Goal: Transaction & Acquisition: Purchase product/service

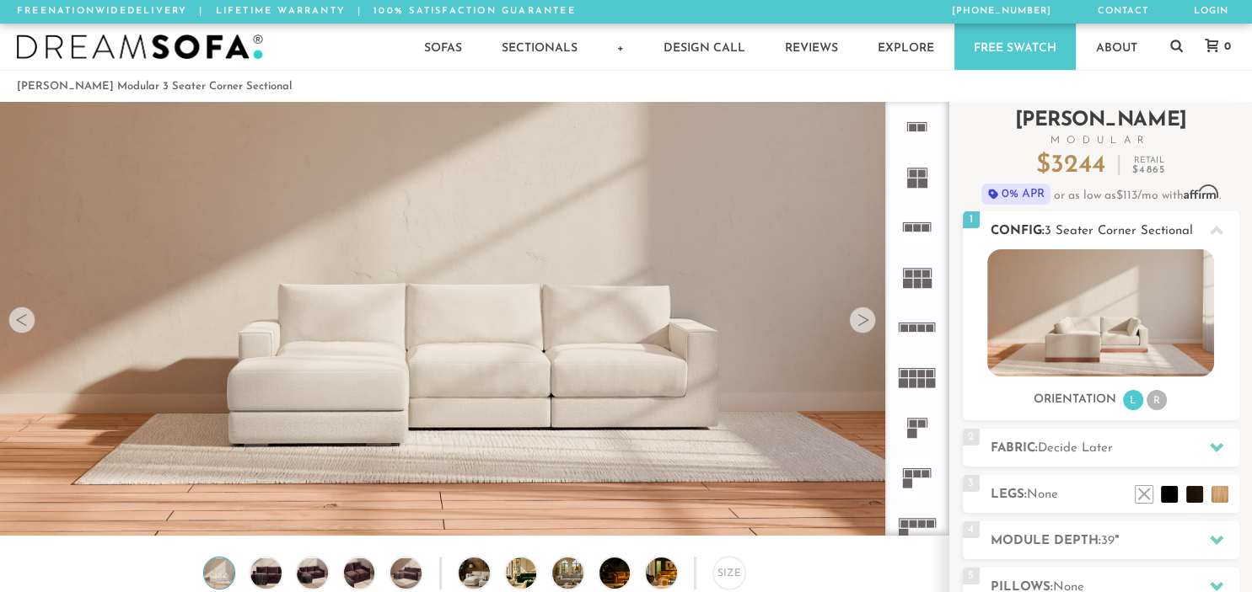
click at [1156, 401] on li "R" at bounding box center [1156, 400] width 20 height 20
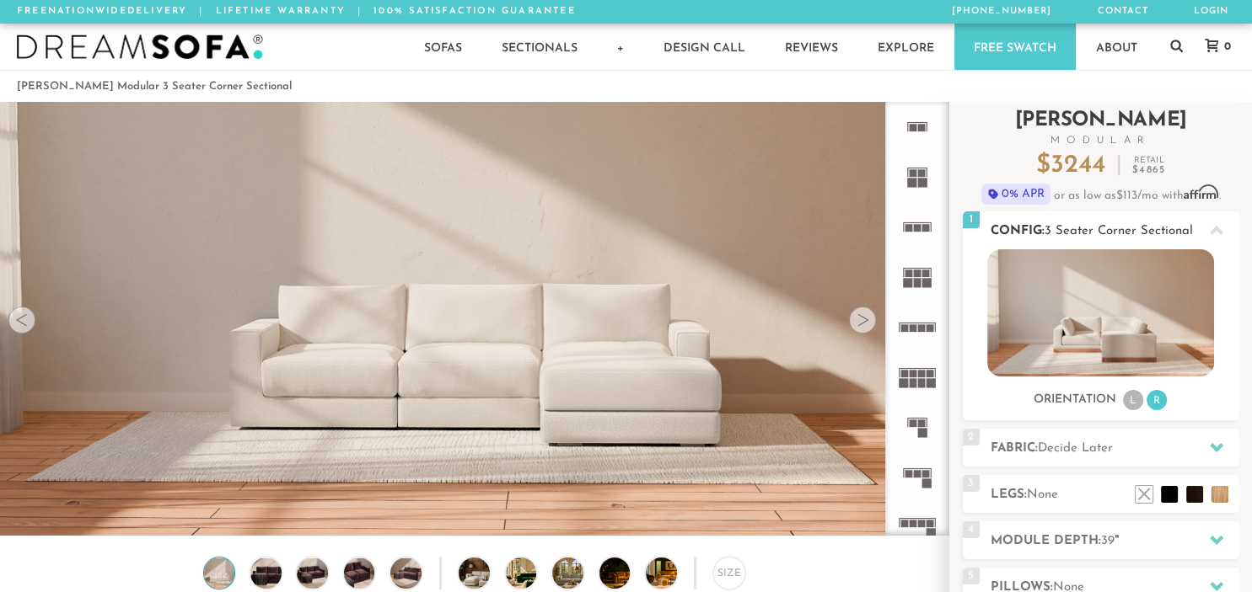
click at [1133, 399] on li "L" at bounding box center [1133, 400] width 20 height 20
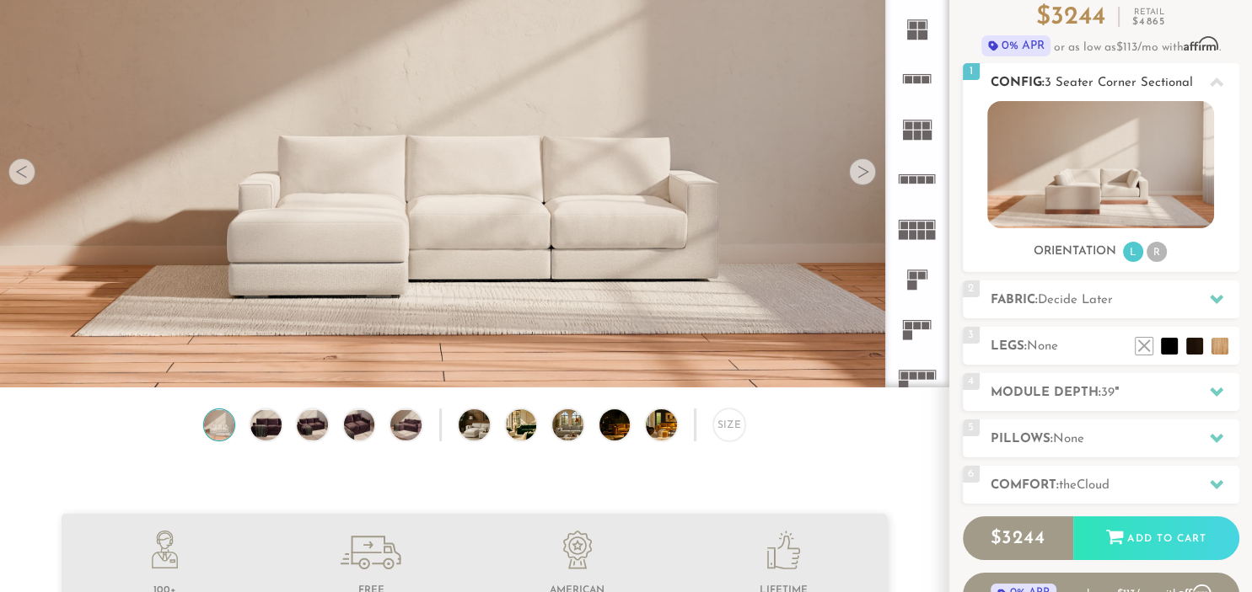
scroll to position [178, 0]
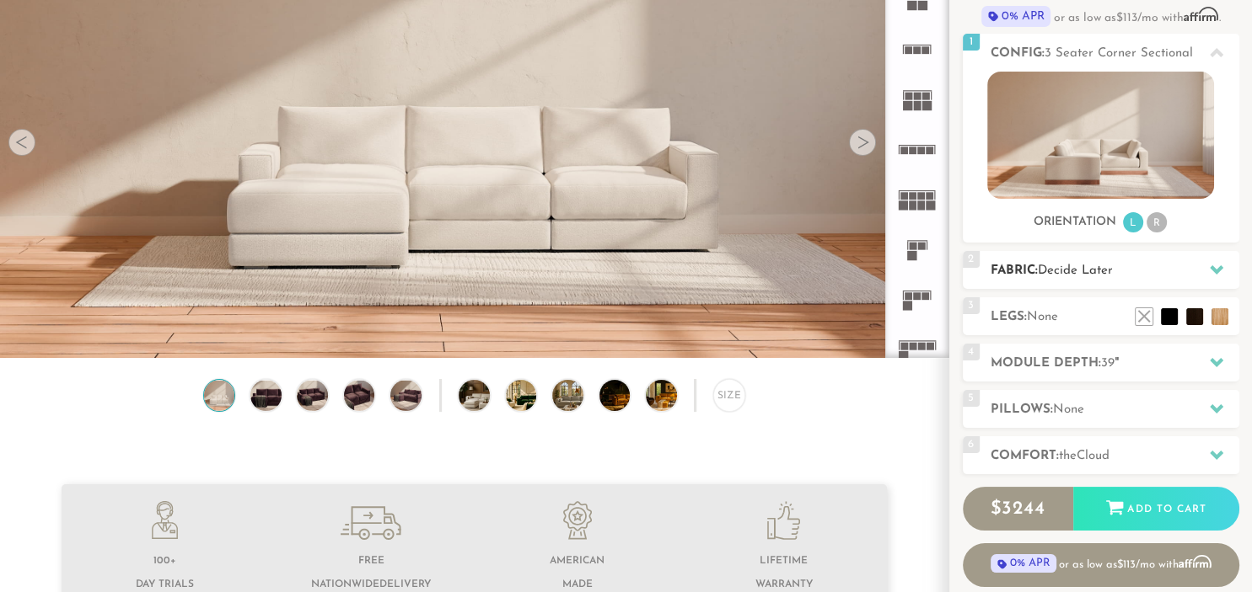
click at [1219, 269] on icon at bounding box center [1215, 269] width 13 height 9
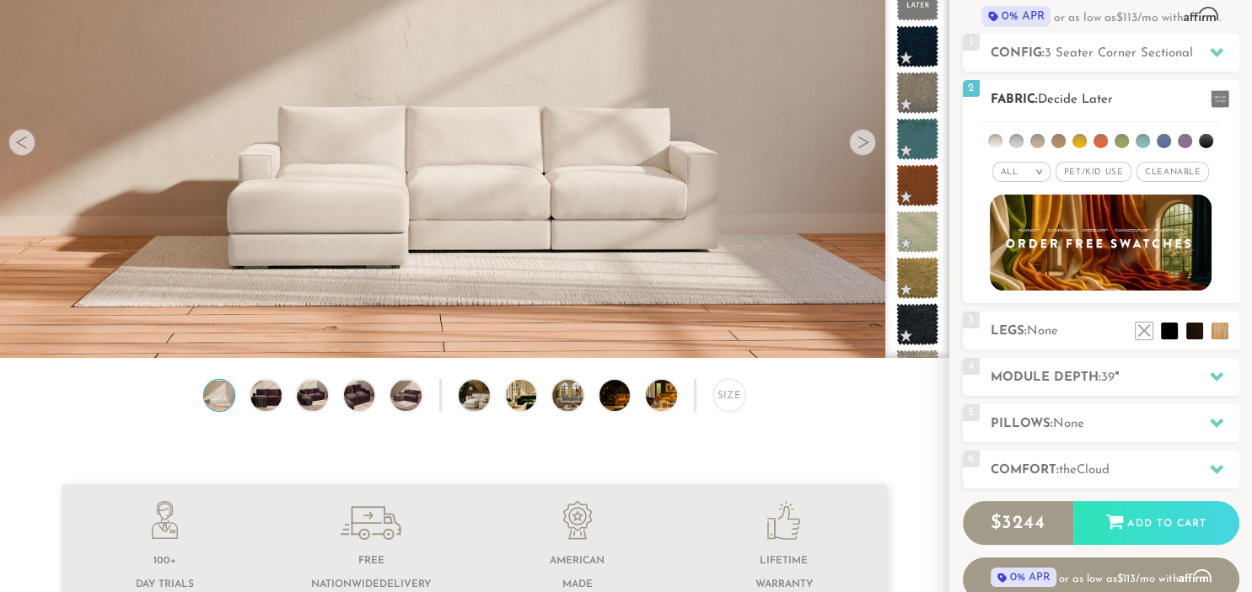
click at [1164, 167] on span "Cleanable x" at bounding box center [1172, 172] width 72 height 20
click at [1166, 137] on li at bounding box center [1163, 141] width 14 height 14
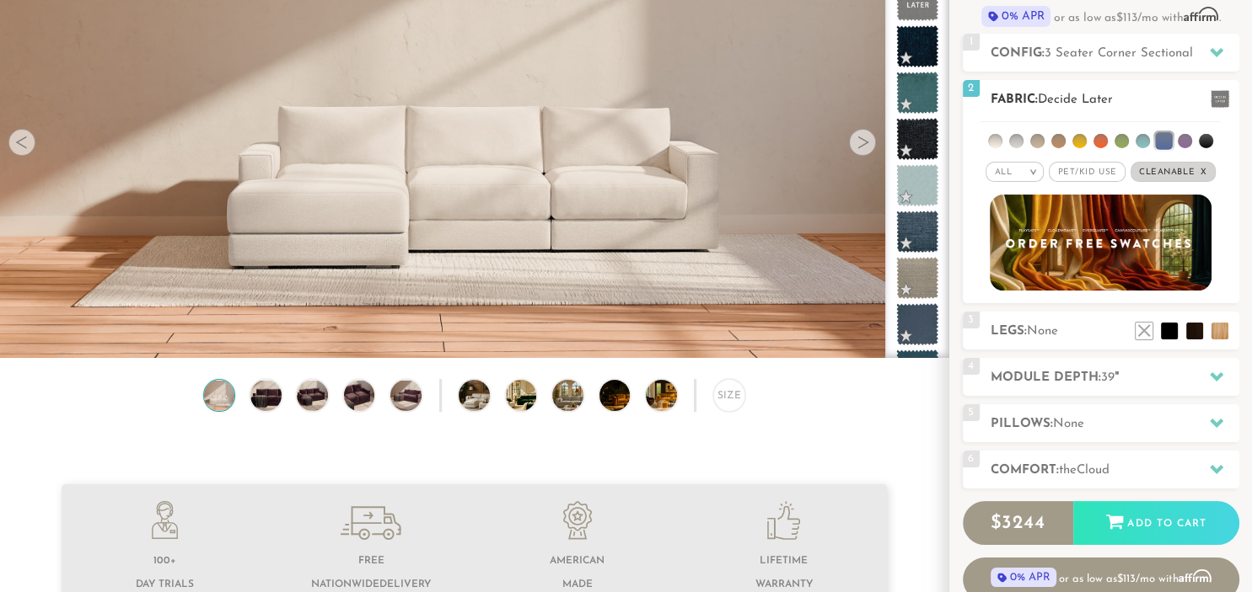
click at [1166, 137] on li at bounding box center [1163, 140] width 17 height 17
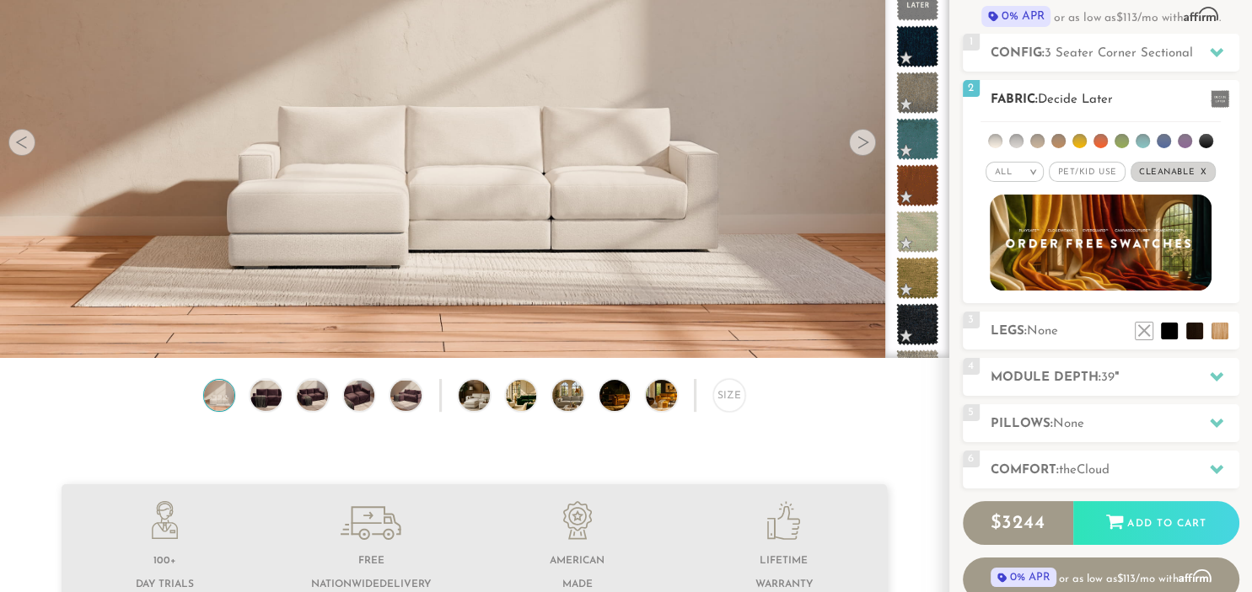
click at [1166, 137] on li at bounding box center [1163, 141] width 14 height 14
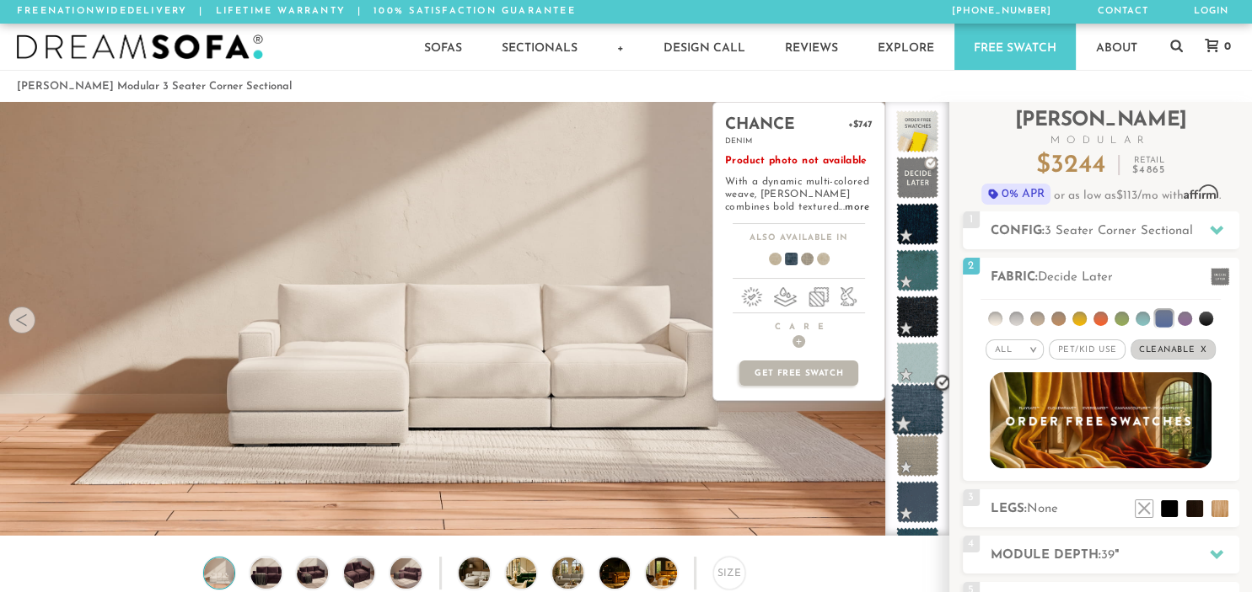
scroll to position [0, 0]
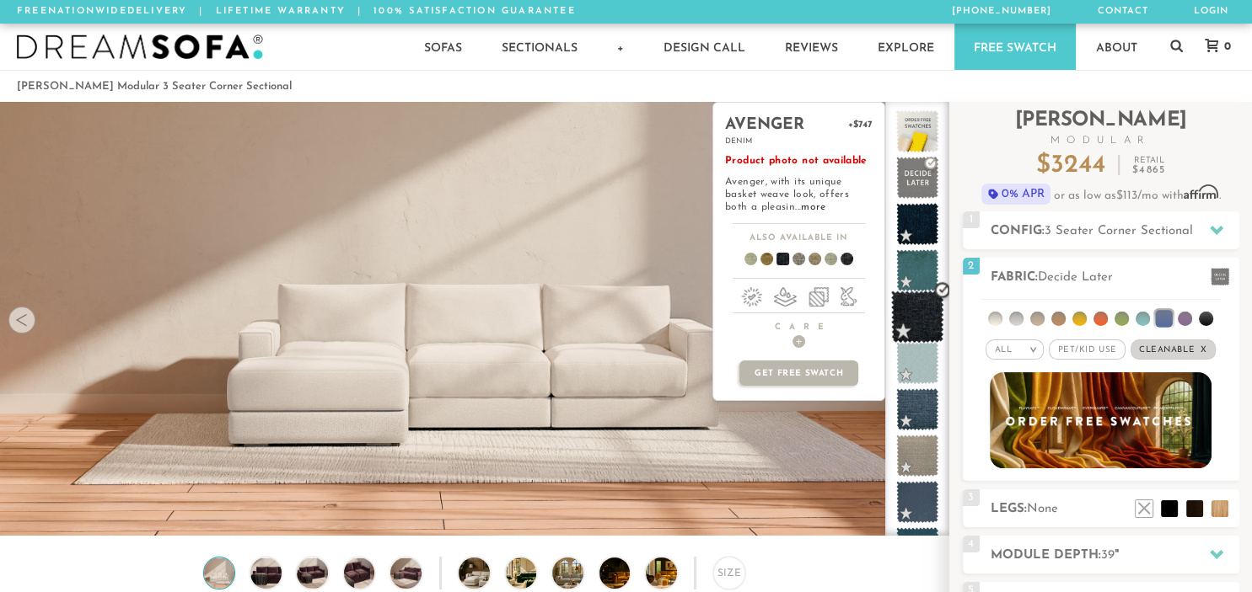
click at [922, 315] on span at bounding box center [917, 317] width 53 height 53
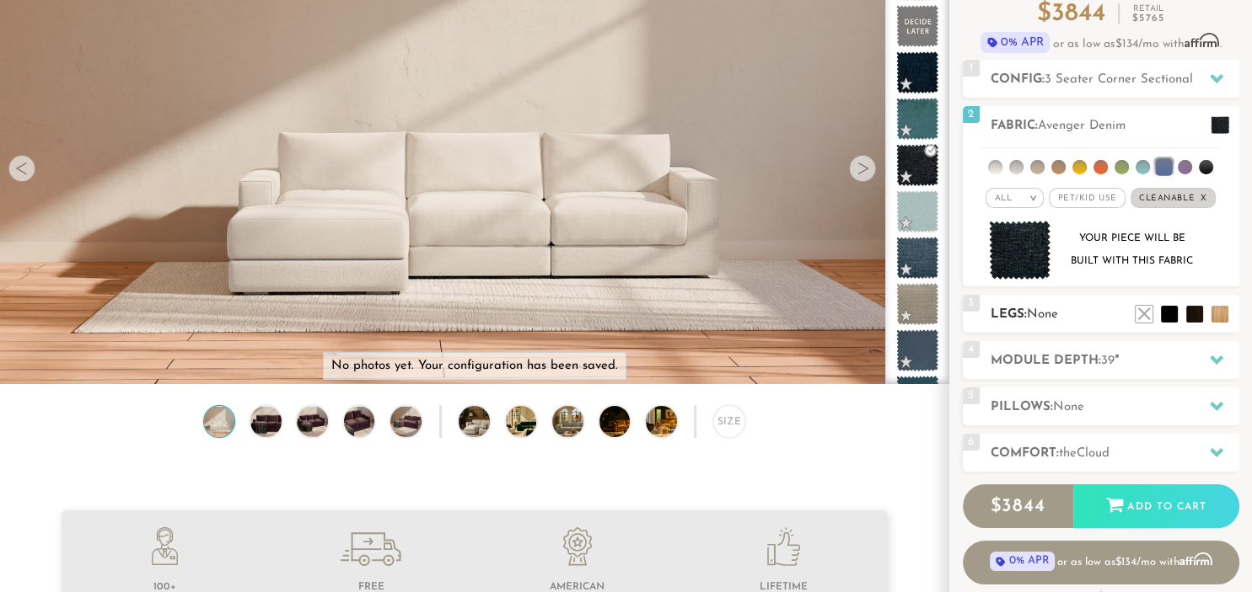
scroll to position [178, 0]
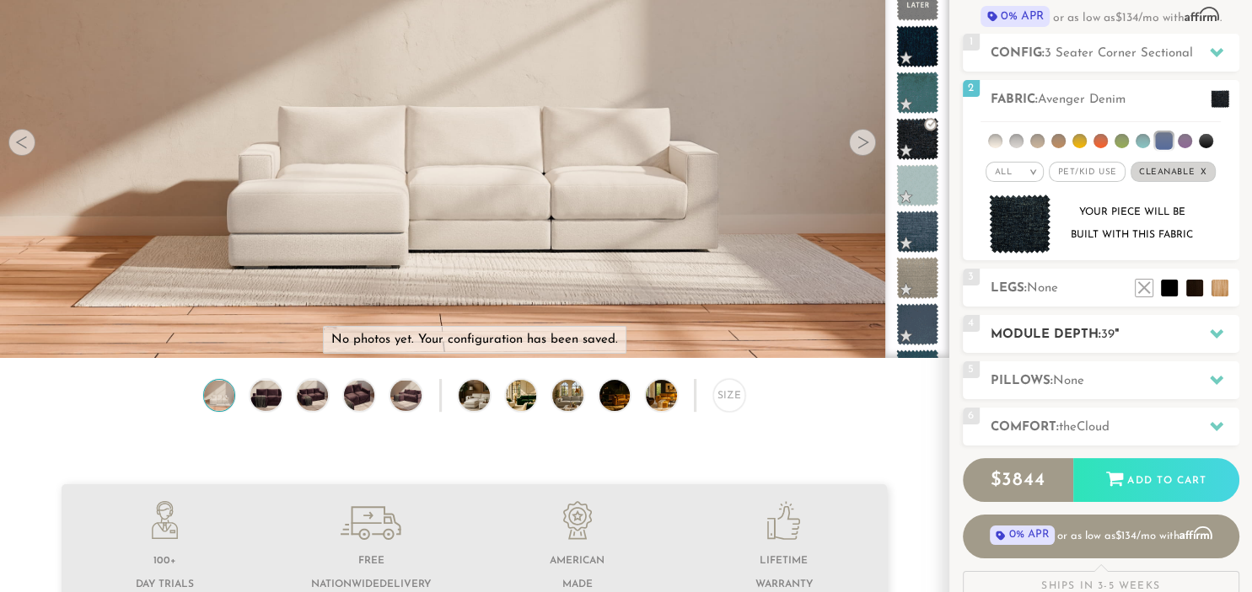
click at [1219, 332] on icon at bounding box center [1215, 334] width 13 height 9
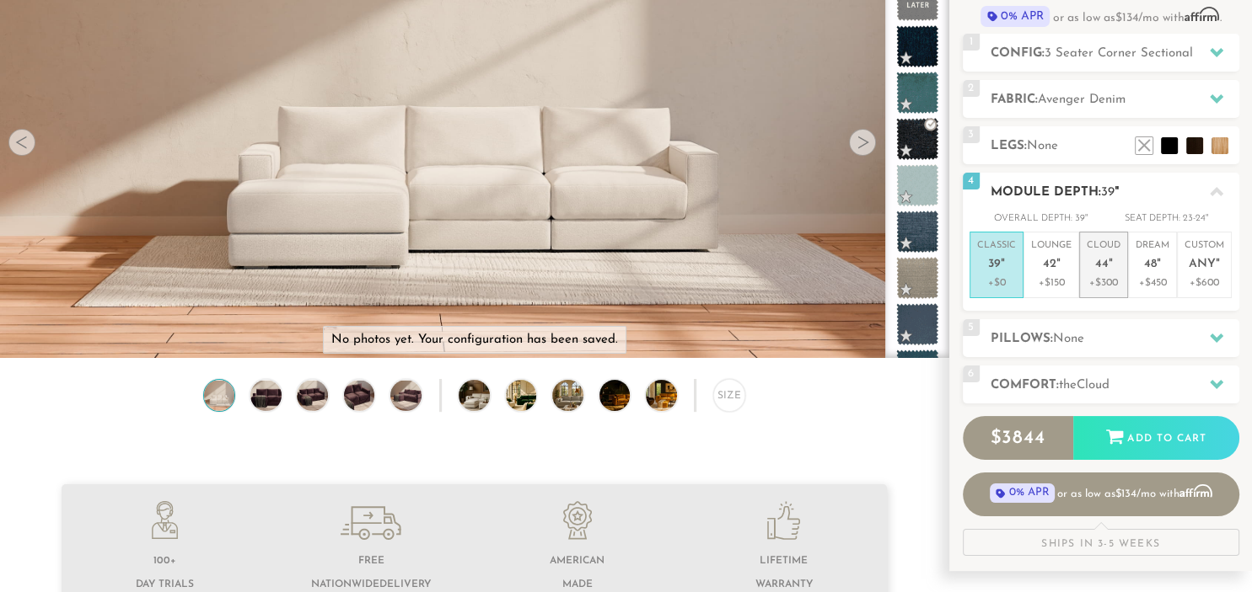
click at [1098, 258] on span "44" at bounding box center [1101, 265] width 13 height 14
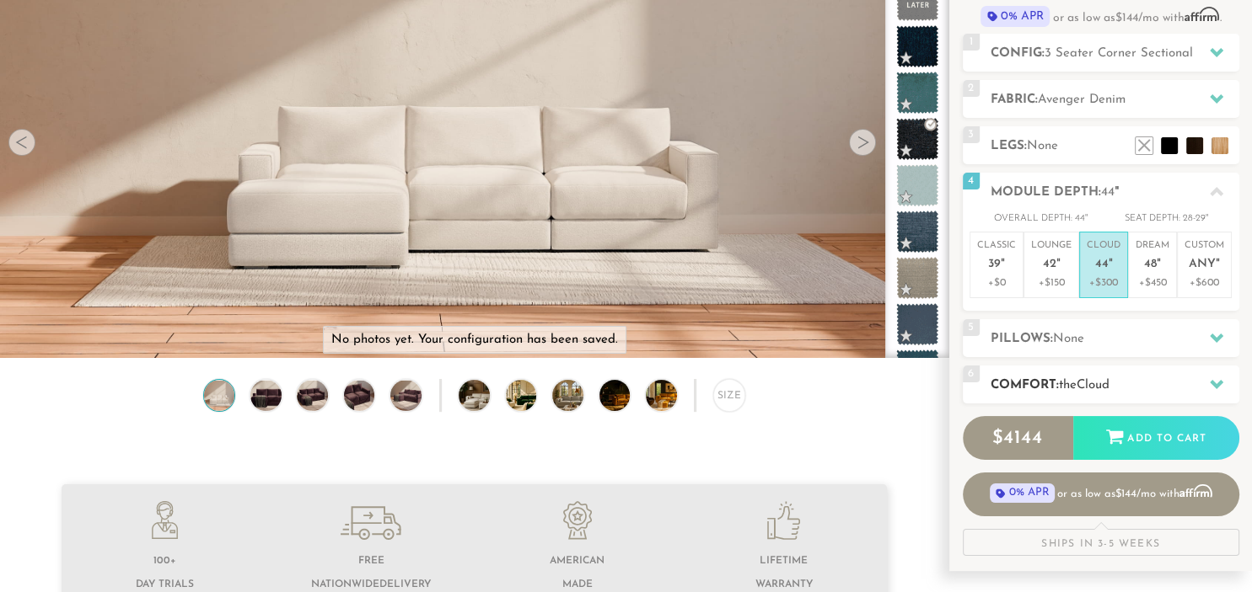
click at [1220, 384] on icon at bounding box center [1215, 384] width 13 height 13
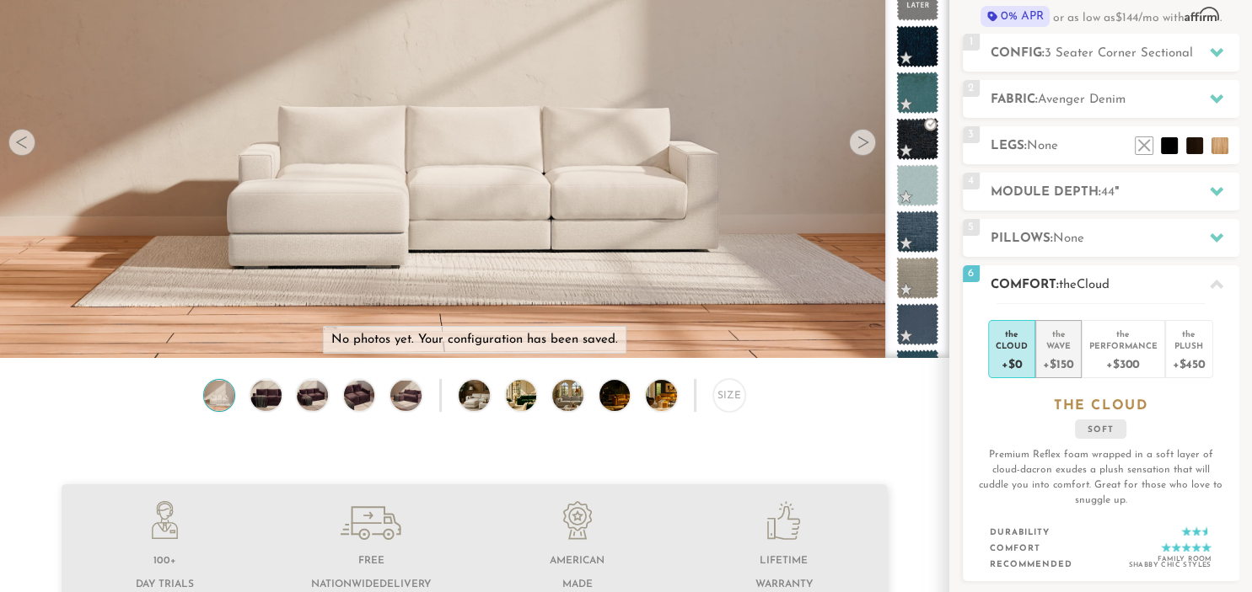
click at [1055, 357] on div "+$150" at bounding box center [1058, 363] width 30 height 24
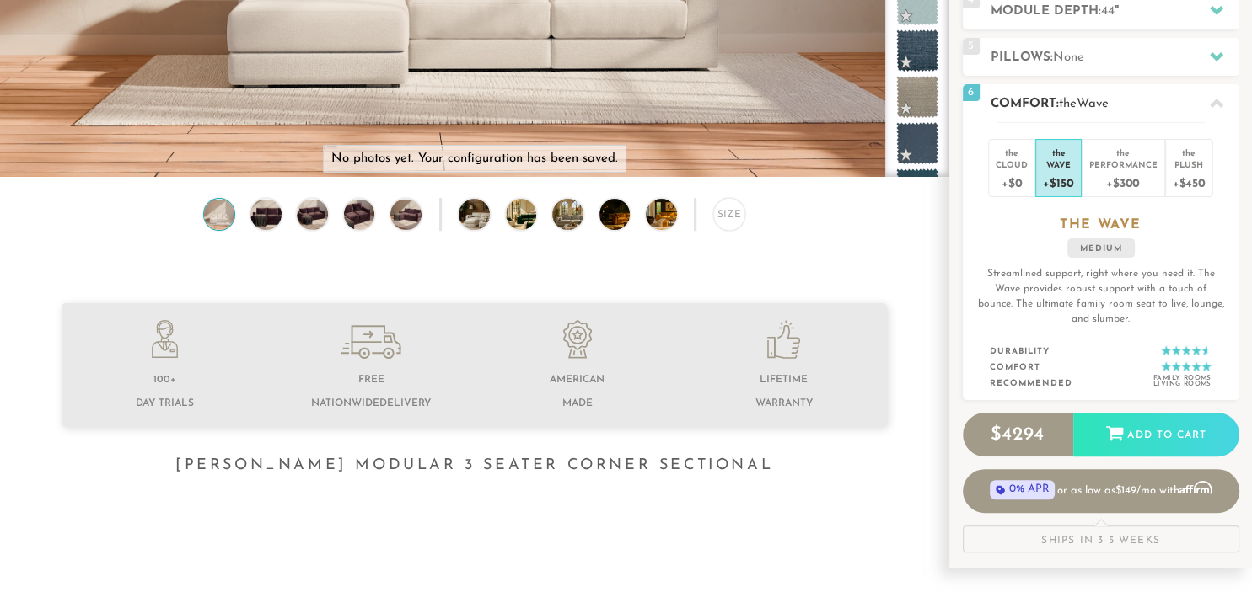
scroll to position [445, 0]
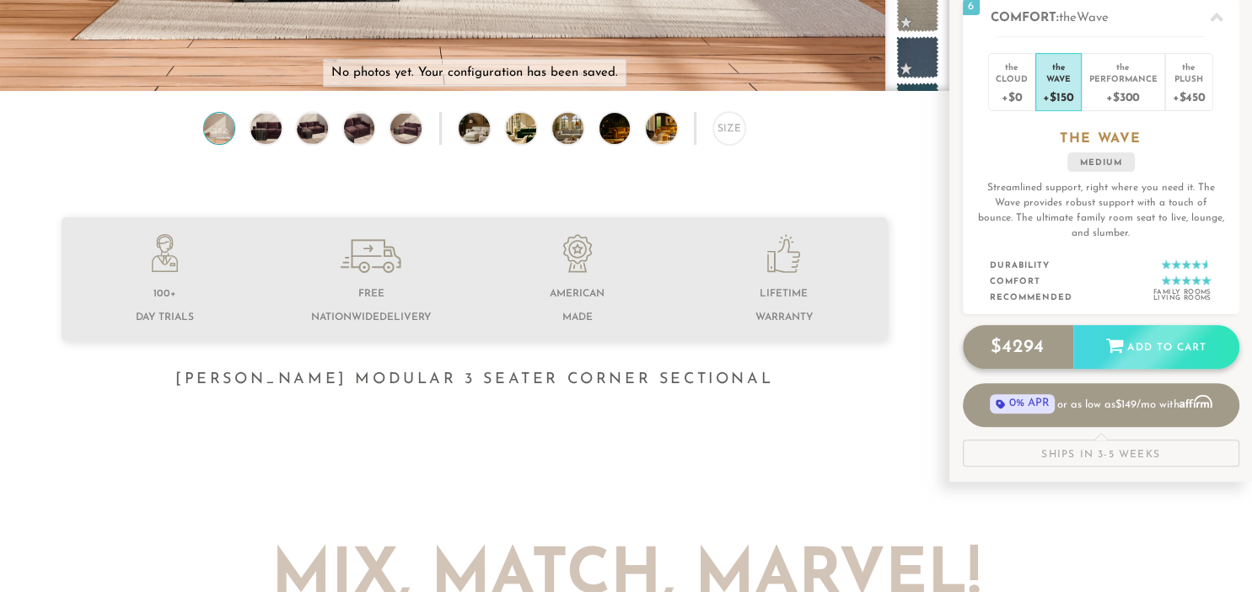
click at [1156, 352] on div "Add to Cart" at bounding box center [1156, 348] width 166 height 46
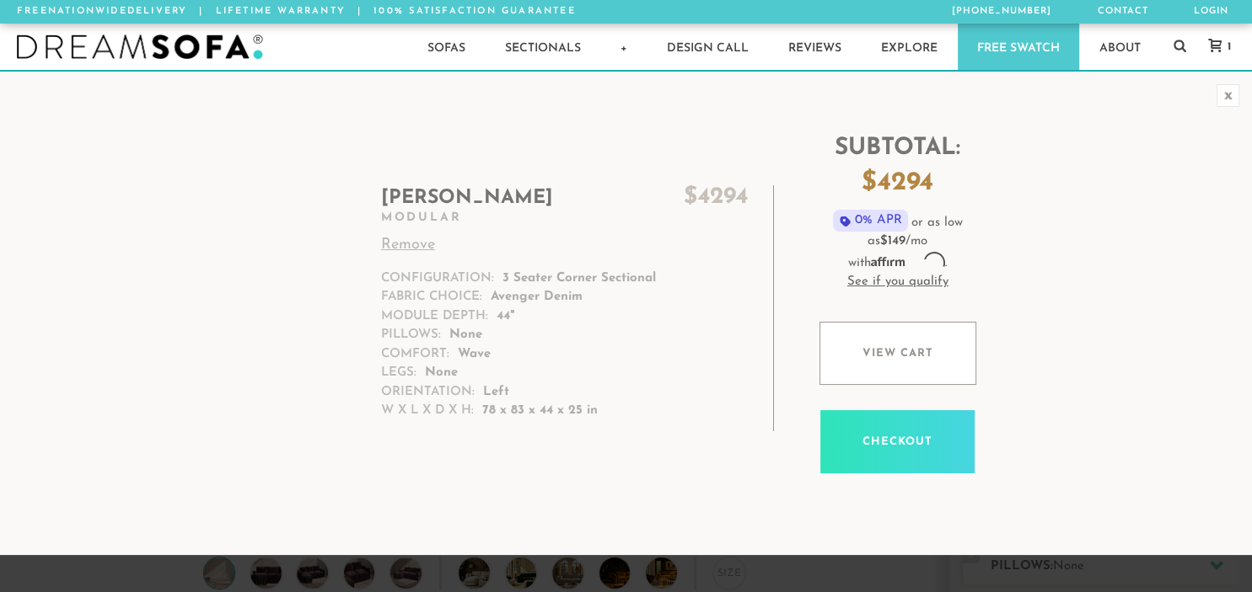
scroll to position [18649, 1251]
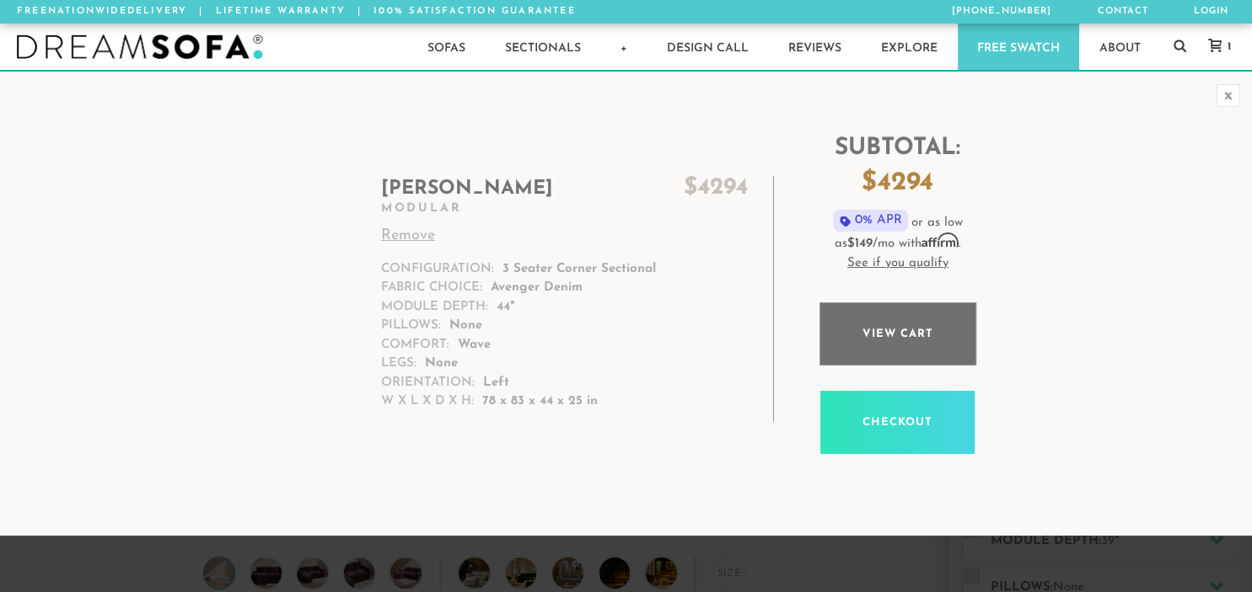
click at [914, 346] on link "View cart" at bounding box center [897, 334] width 157 height 63
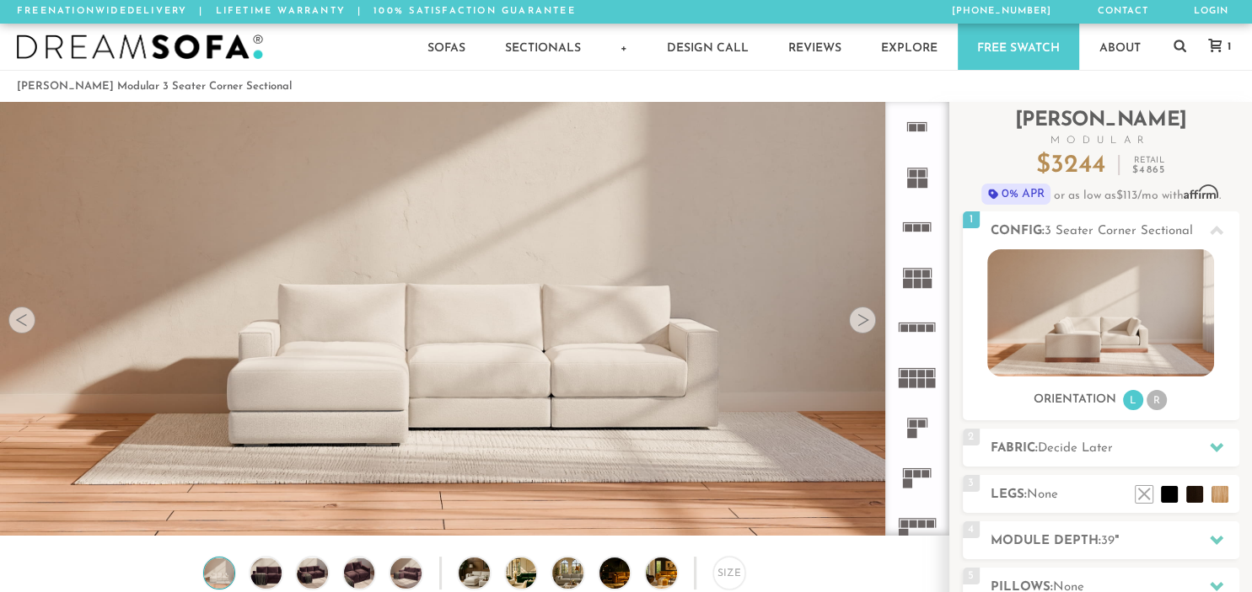
scroll to position [1, 1]
click at [866, 322] on div at bounding box center [862, 320] width 27 height 27
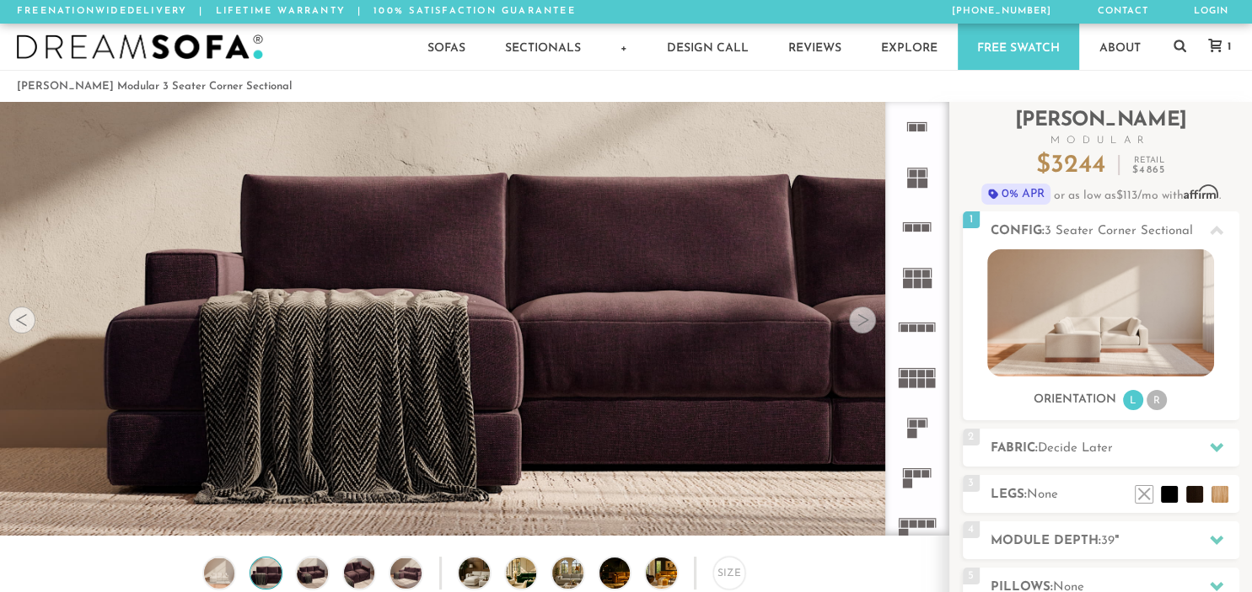
click at [866, 322] on div at bounding box center [862, 320] width 27 height 27
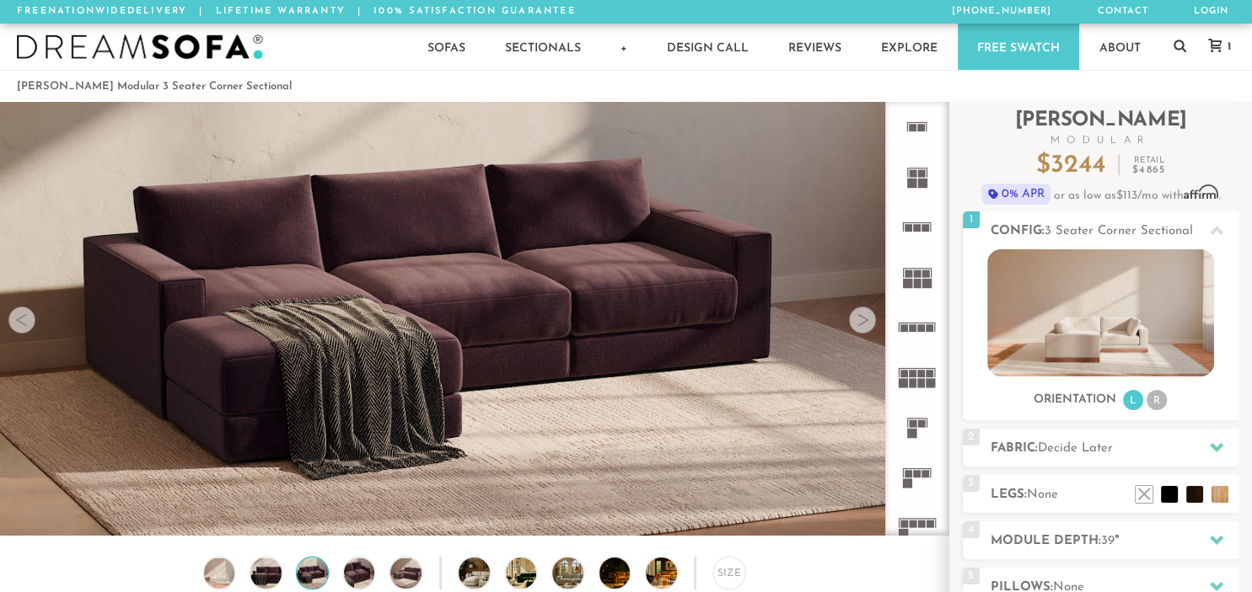
click at [866, 322] on div at bounding box center [862, 320] width 27 height 27
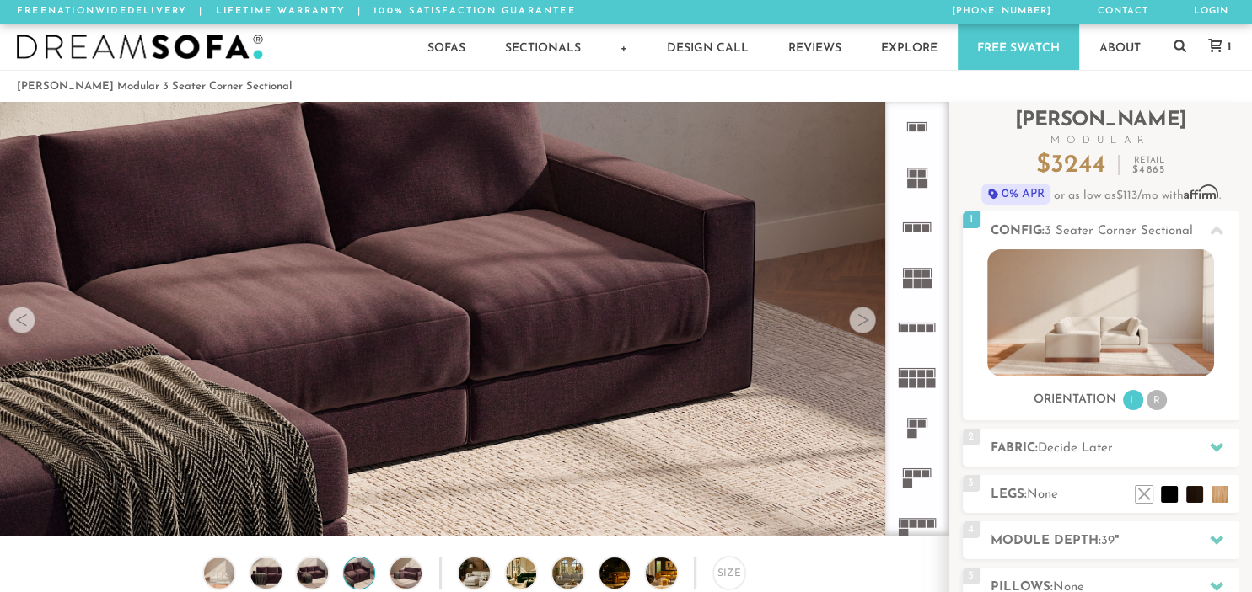
click at [866, 322] on div at bounding box center [862, 320] width 27 height 27
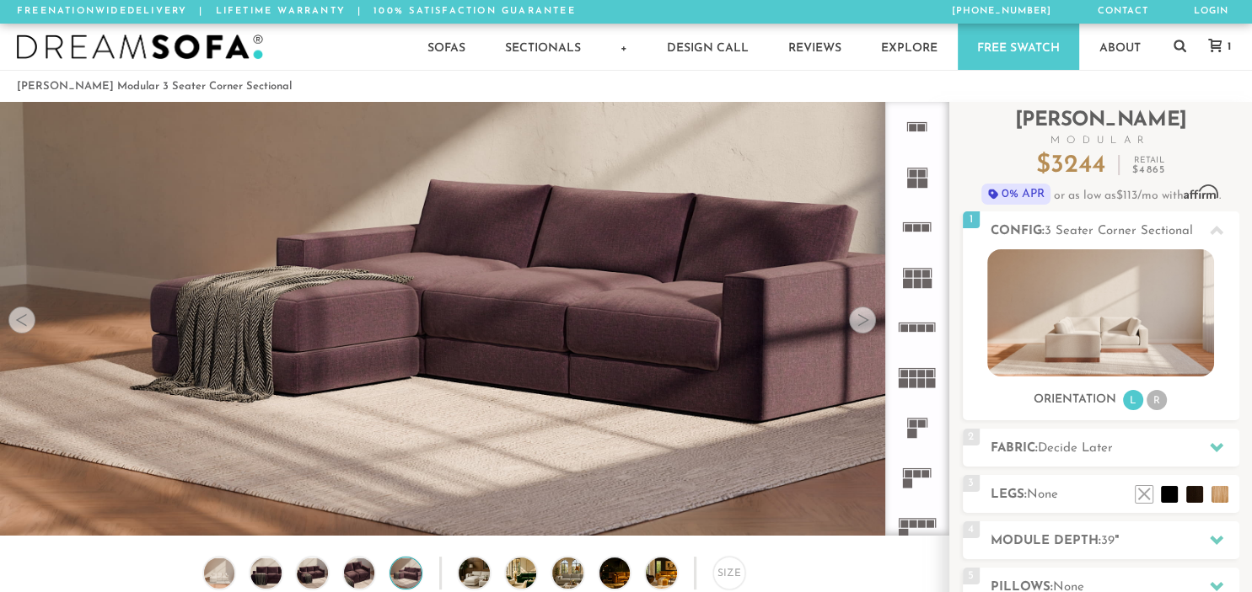
click at [866, 322] on div at bounding box center [862, 320] width 27 height 27
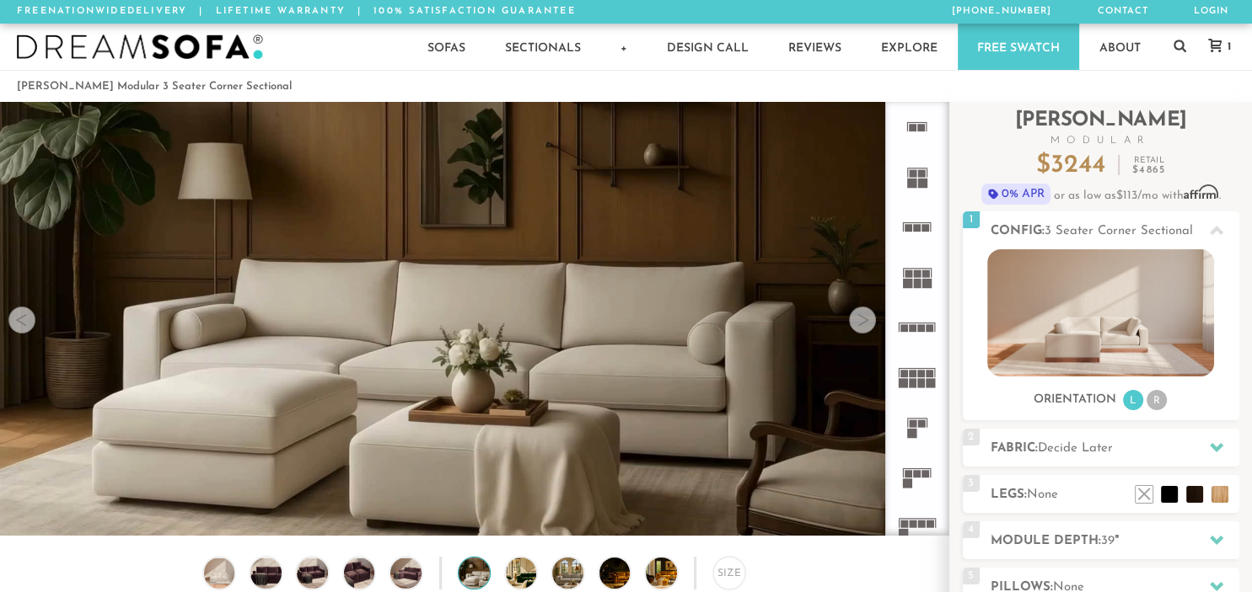
click at [866, 322] on div at bounding box center [862, 320] width 27 height 27
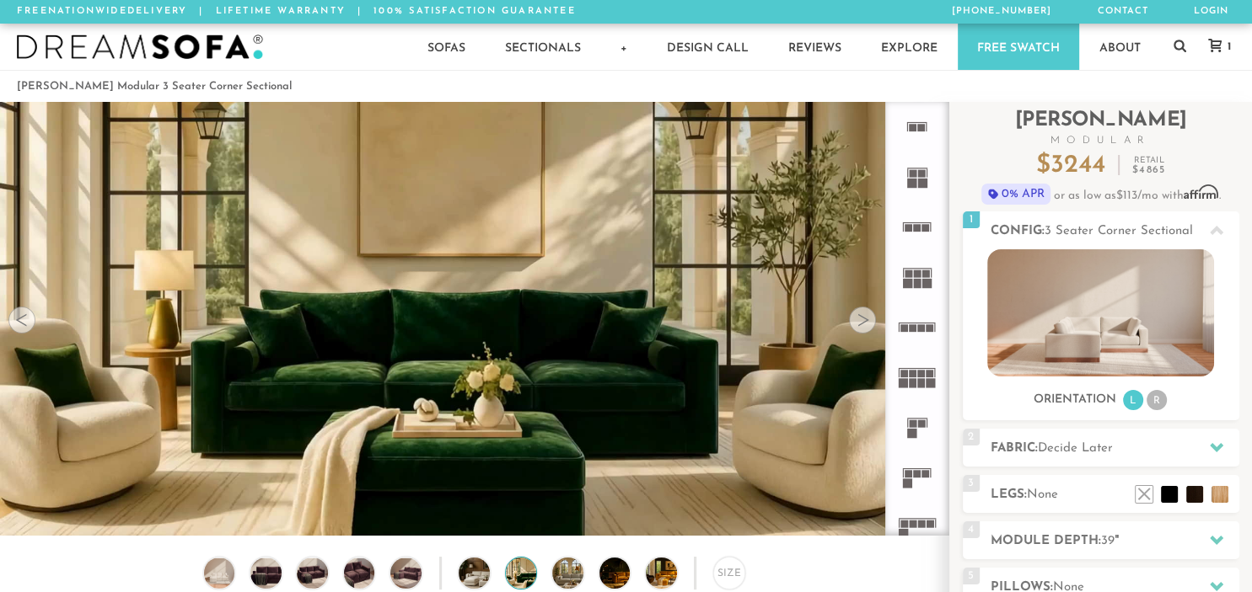
click at [866, 322] on div at bounding box center [862, 320] width 27 height 27
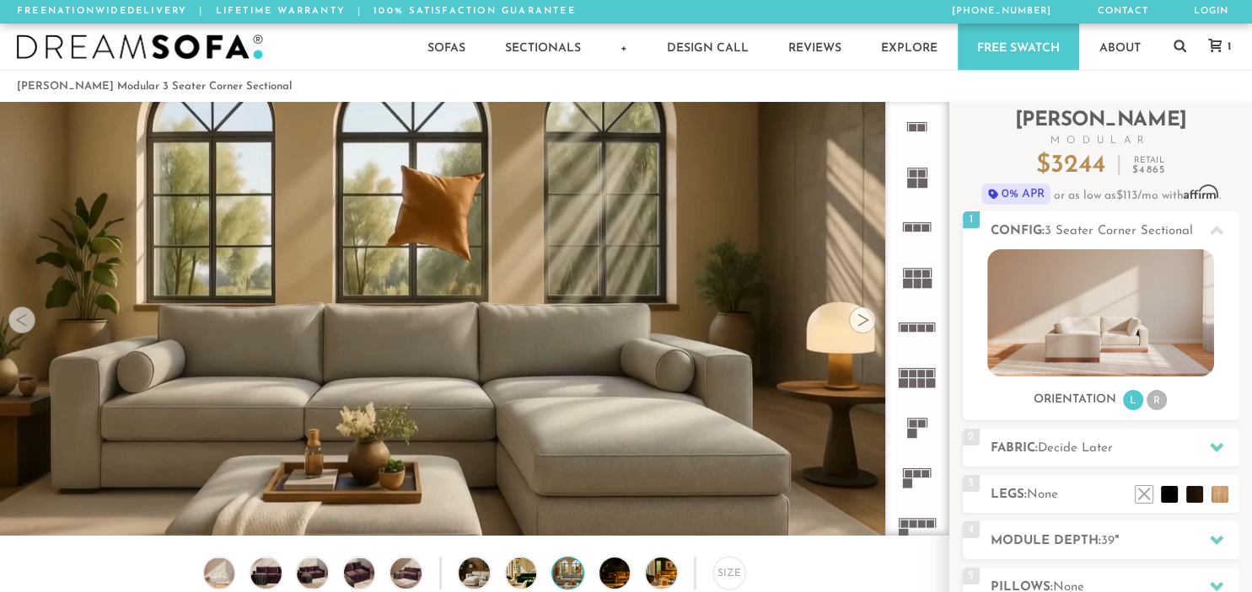
click at [866, 322] on div at bounding box center [862, 320] width 27 height 27
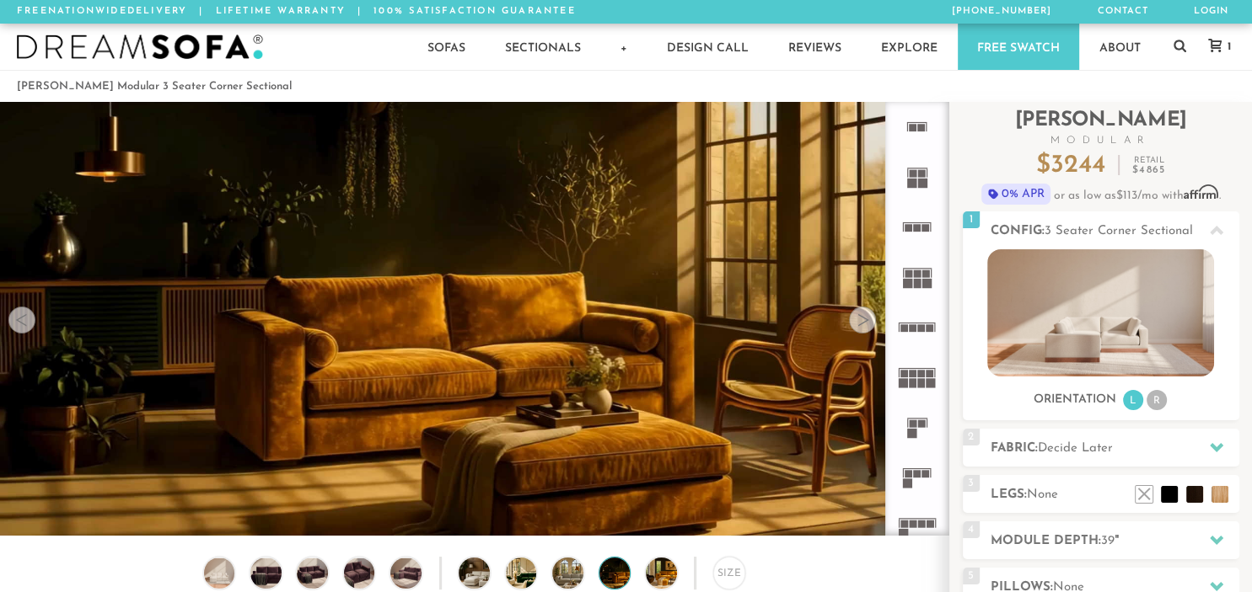
click at [866, 322] on div at bounding box center [862, 320] width 27 height 27
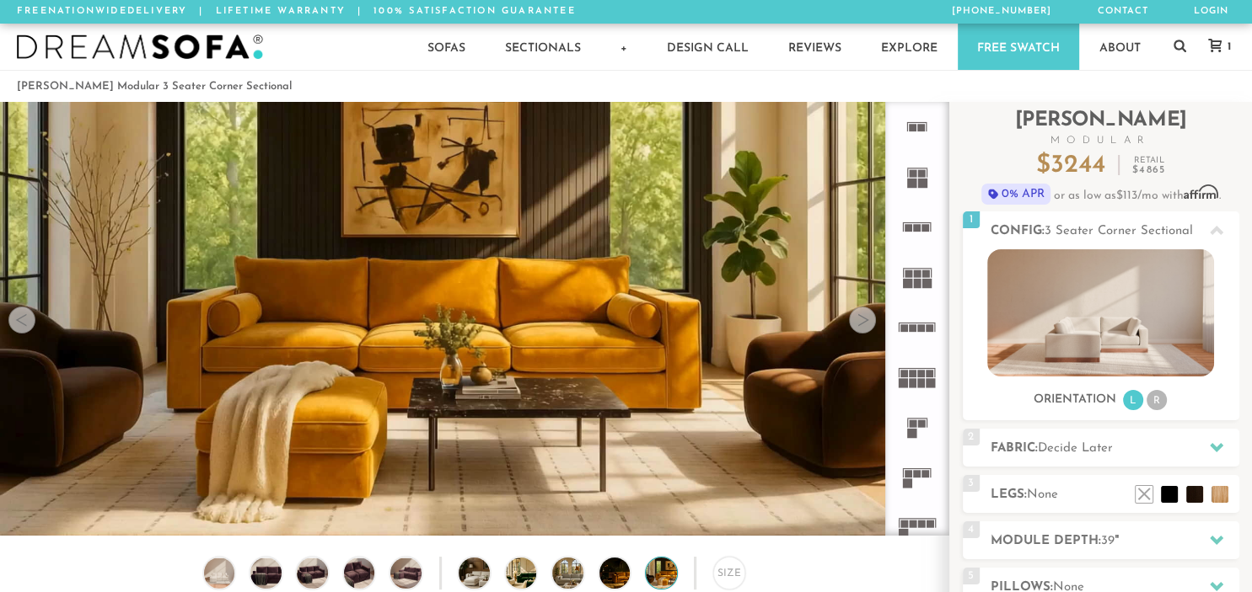
click at [866, 322] on div at bounding box center [862, 320] width 27 height 27
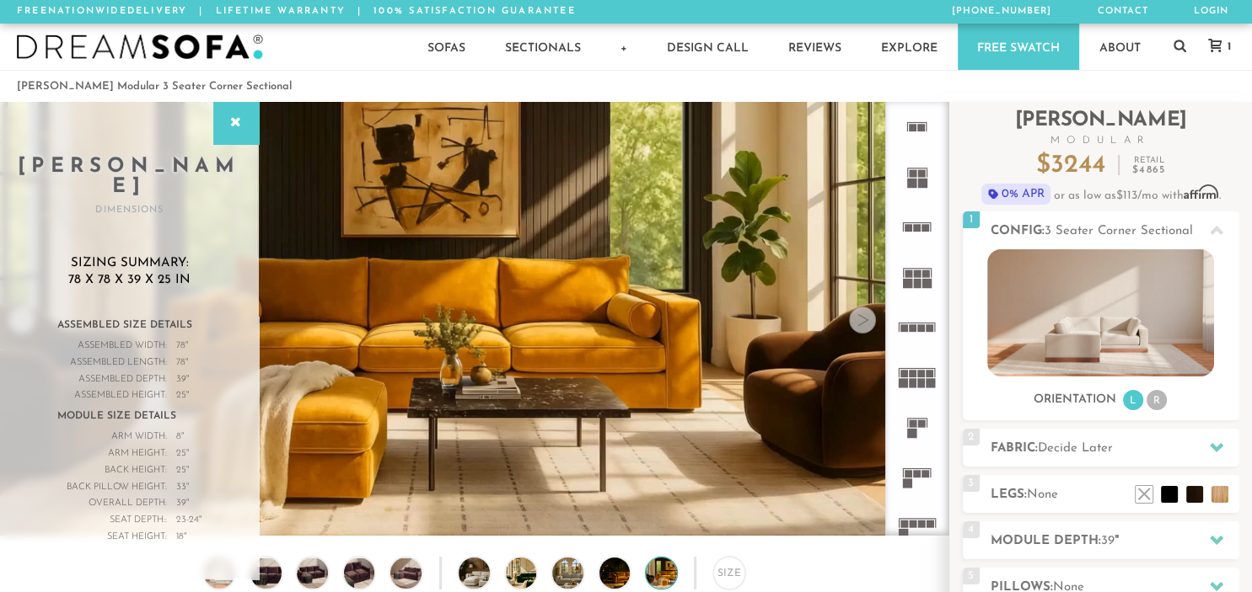
click at [154, 51] on img at bounding box center [140, 47] width 246 height 25
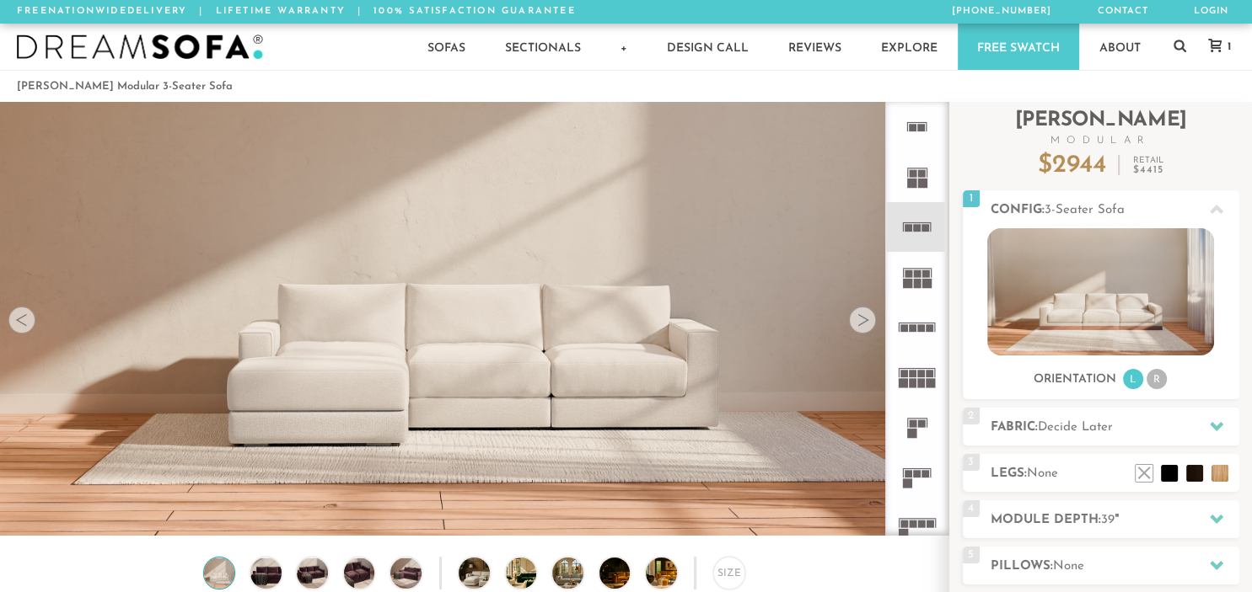
scroll to position [18649, 1251]
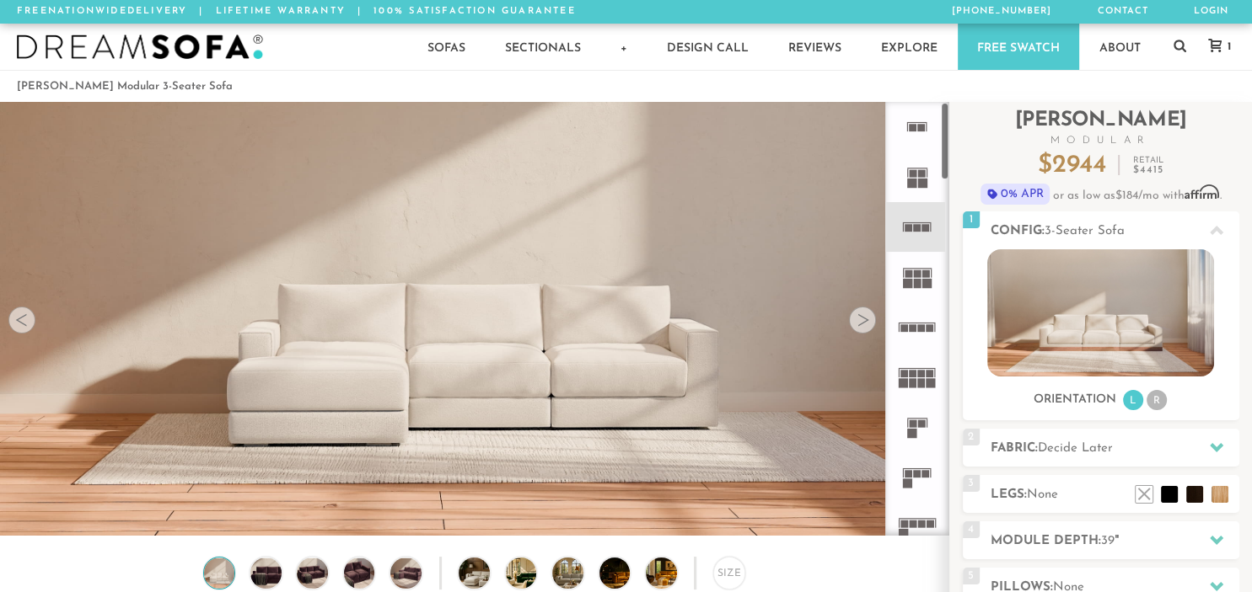
click at [915, 131] on rect at bounding box center [913, 128] width 8 height 8
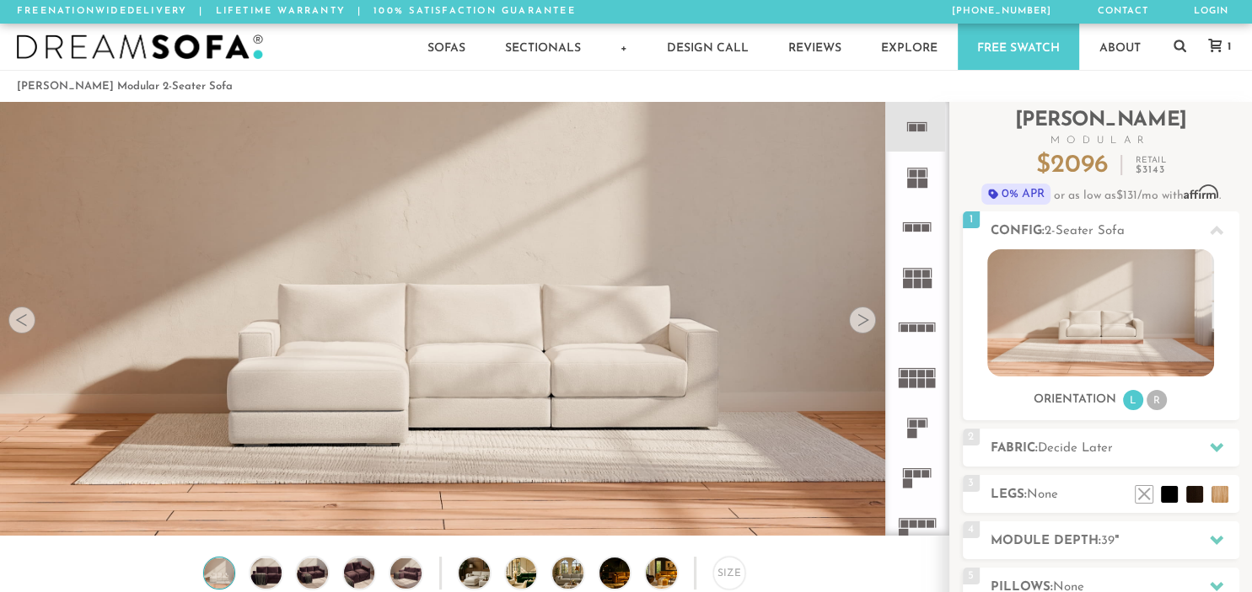
click at [922, 187] on rect at bounding box center [922, 183] width 9 height 9
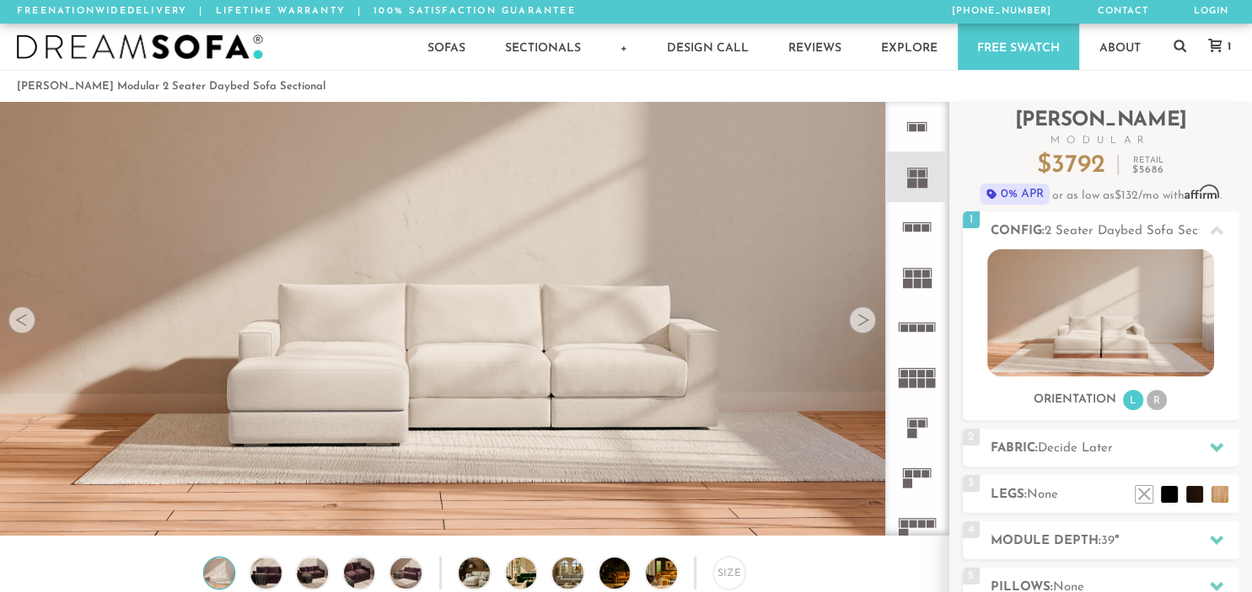
click at [918, 231] on rect at bounding box center [918, 228] width 8 height 8
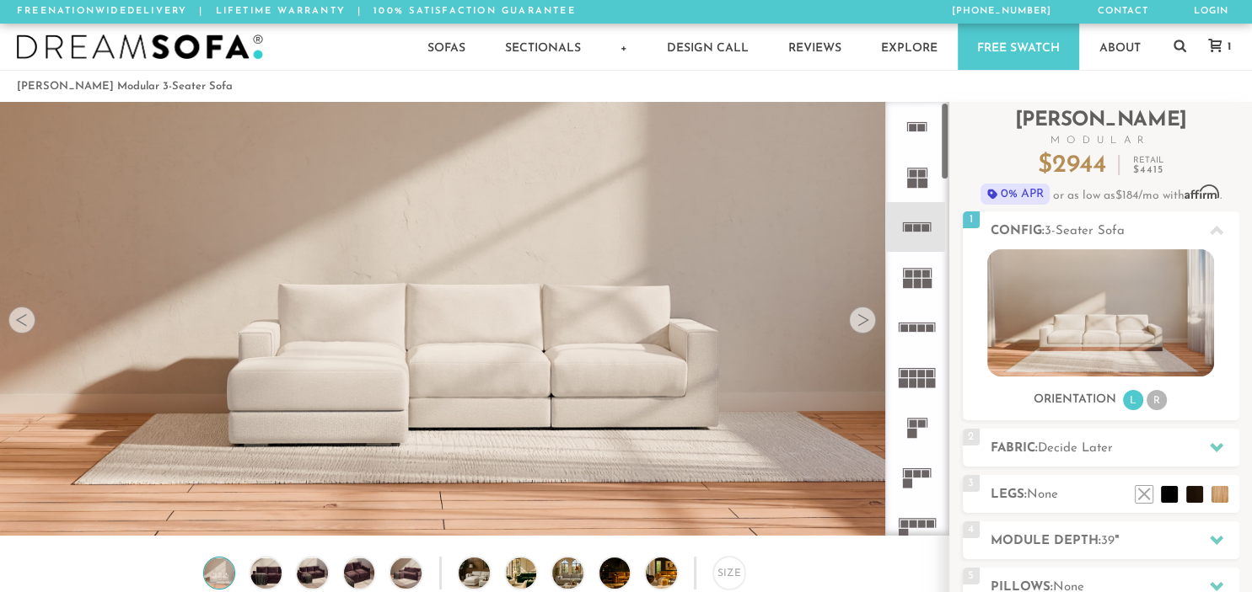
click at [924, 277] on rect at bounding box center [926, 275] width 8 height 8
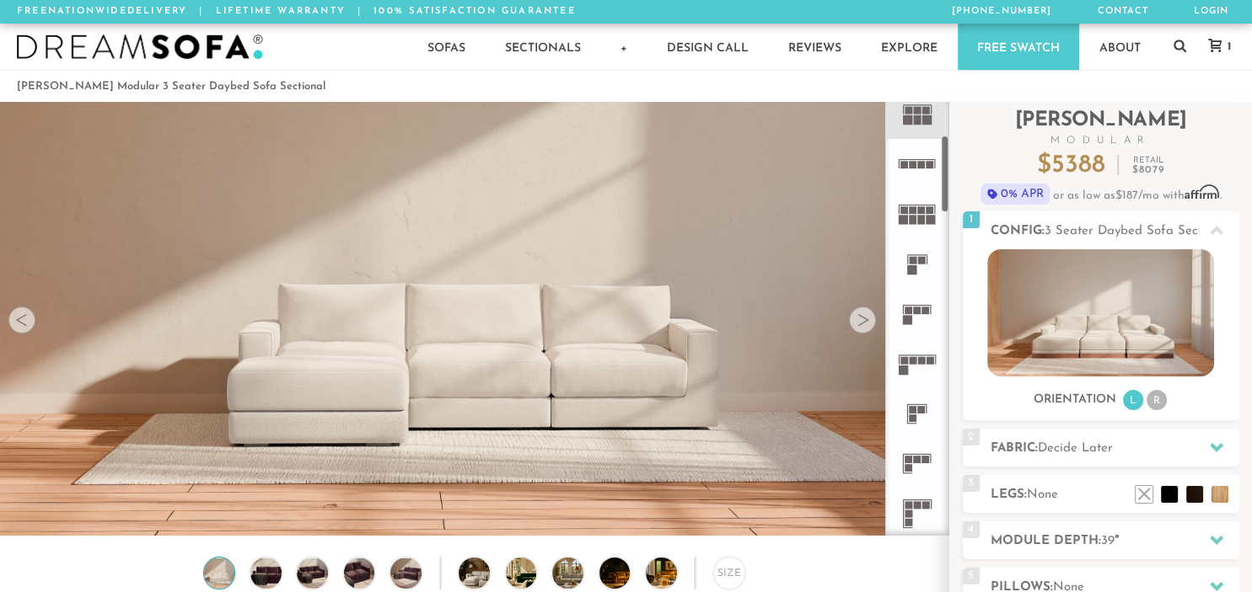
scroll to position [185, 0]
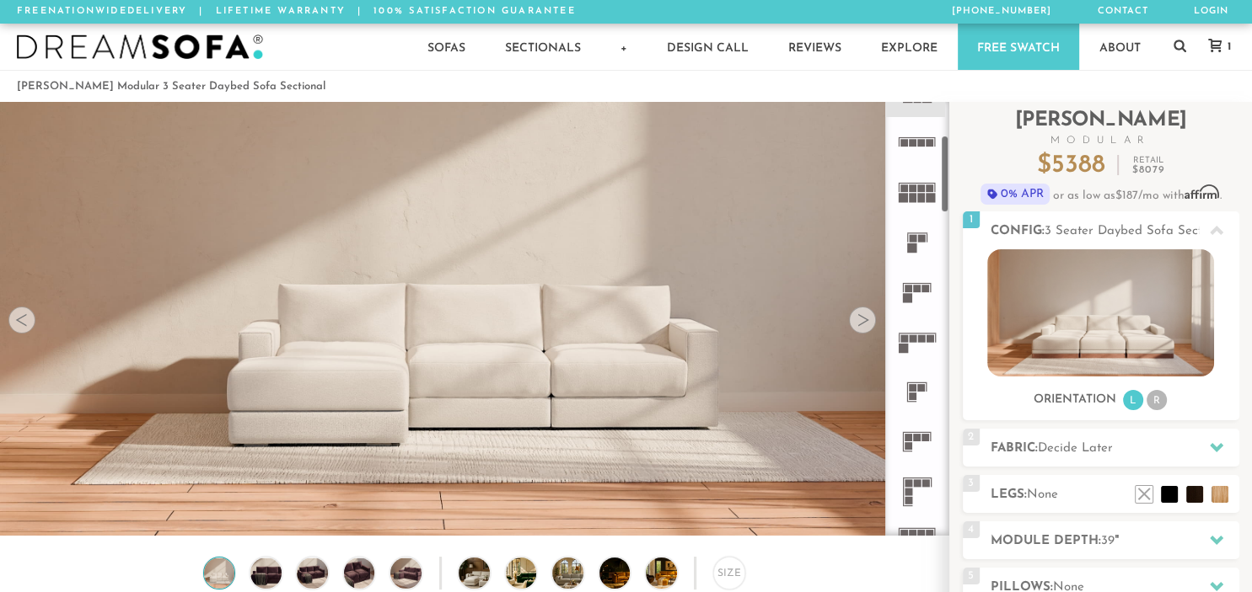
click at [911, 287] on rect at bounding box center [908, 289] width 8 height 8
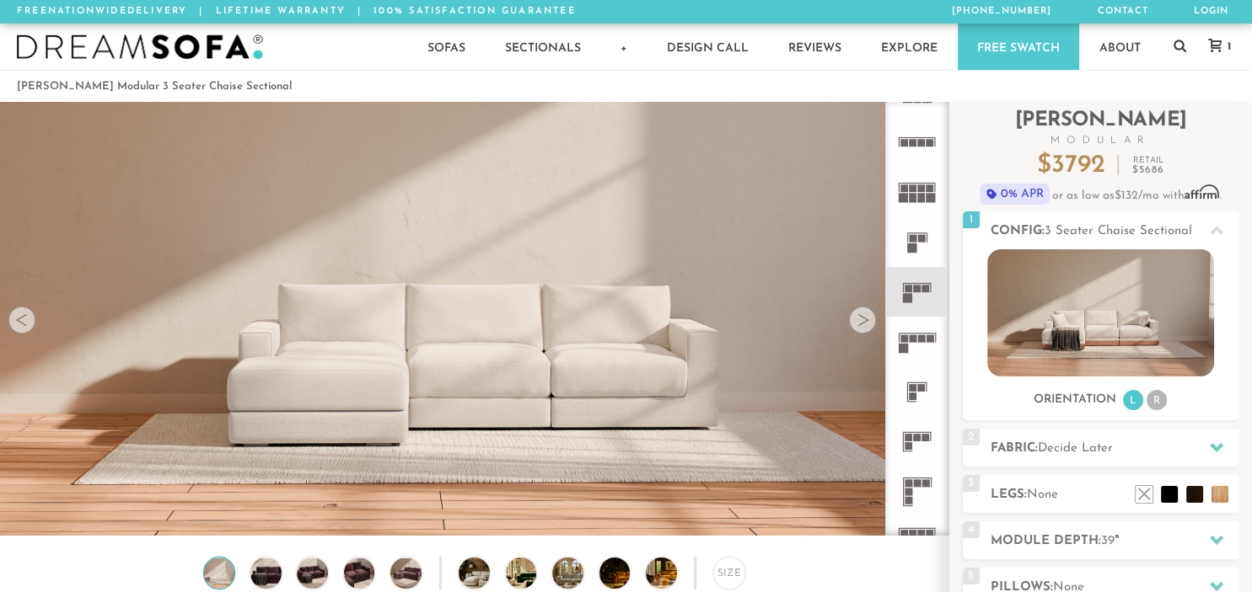
click at [918, 386] on rect at bounding box center [922, 388] width 8 height 8
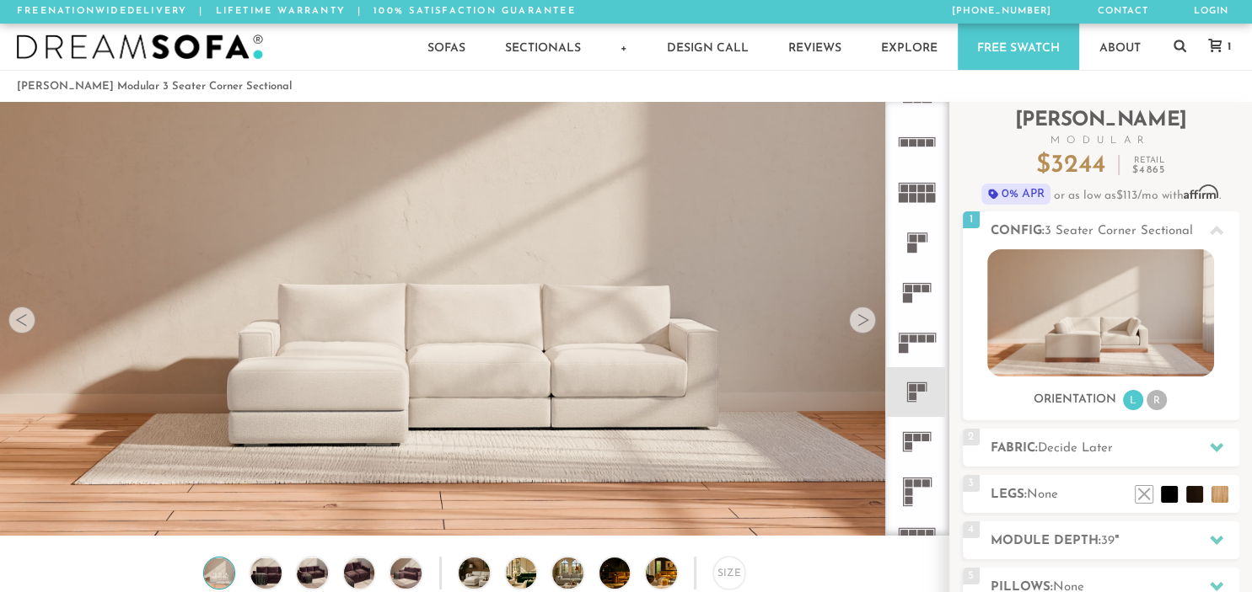
click at [918, 385] on rect at bounding box center [922, 388] width 8 height 8
click at [921, 437] on icon at bounding box center [917, 442] width 50 height 50
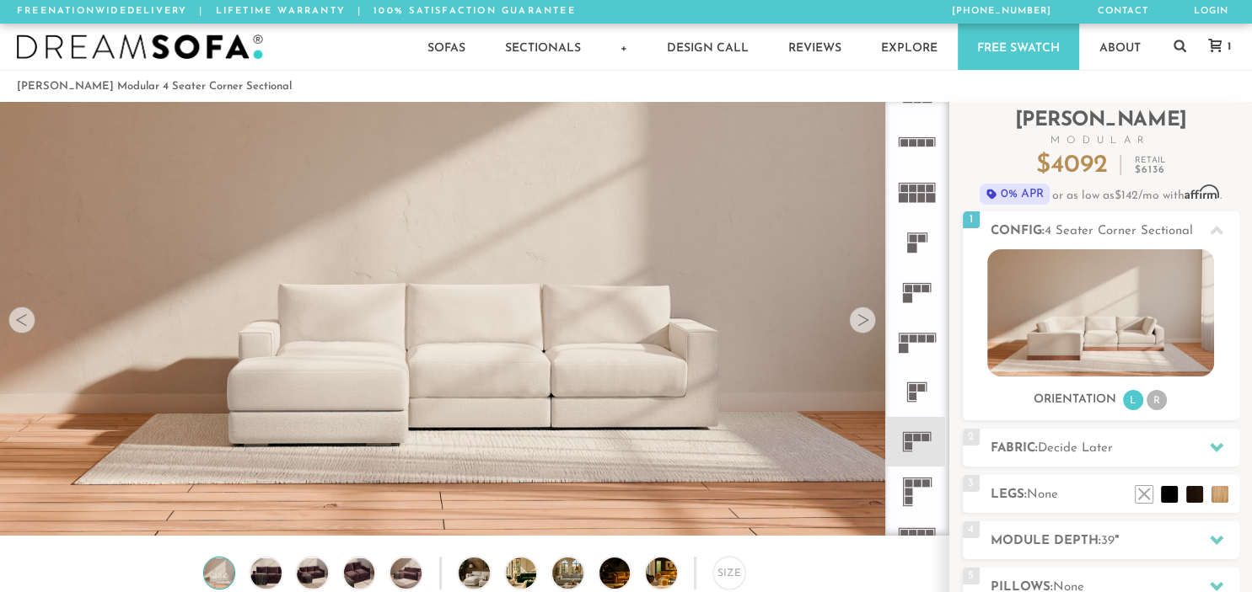
click at [925, 389] on icon at bounding box center [917, 392] width 50 height 50
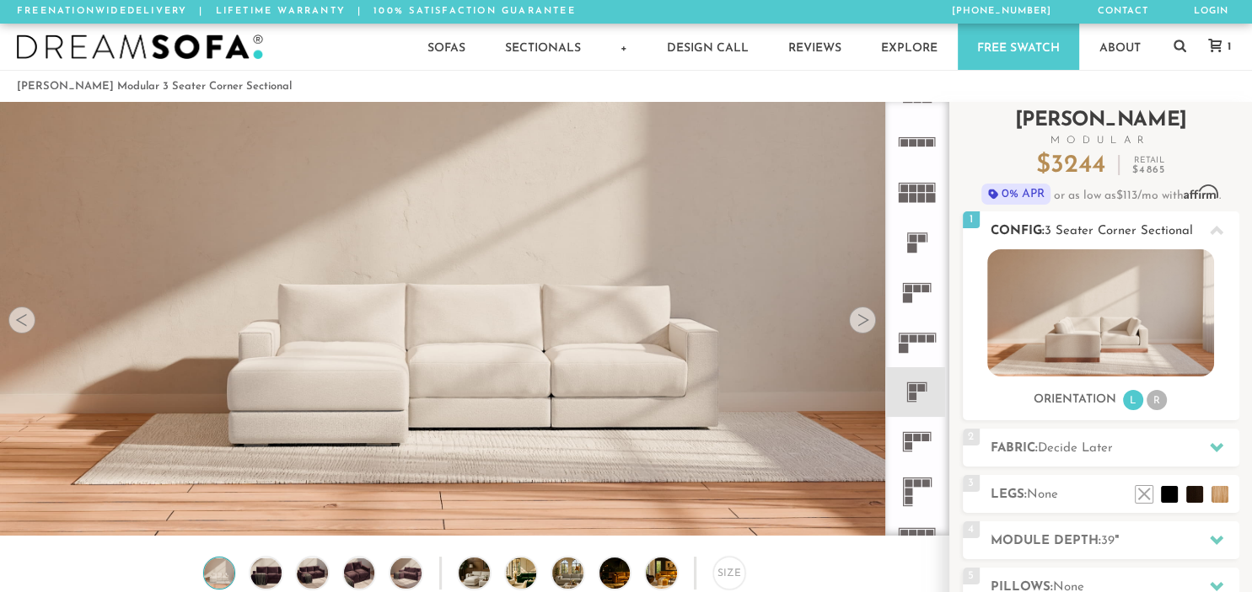
click at [1104, 319] on img at bounding box center [1100, 312] width 227 height 127
